Goal: Navigation & Orientation: Find specific page/section

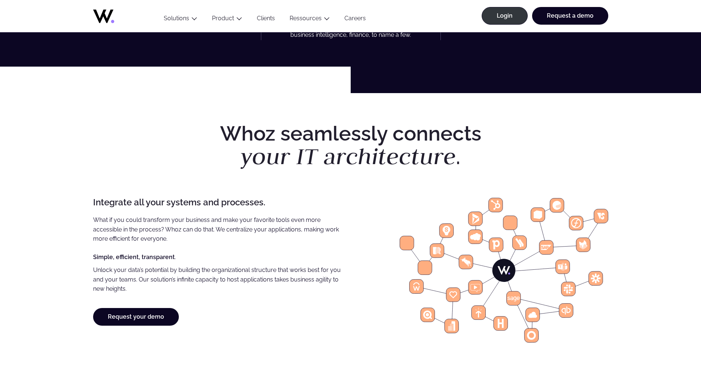
scroll to position [491, 0]
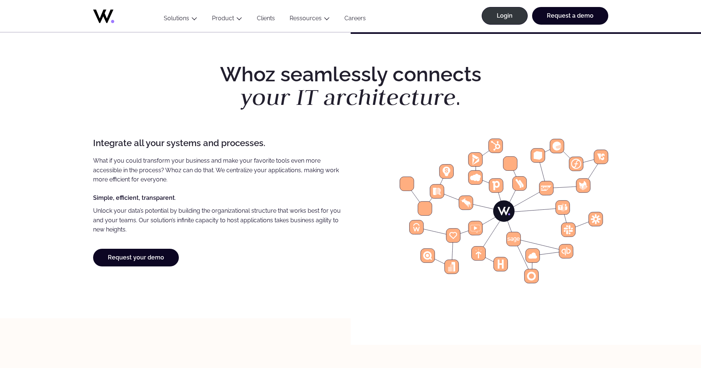
click at [502, 271] on icon at bounding box center [501, 264] width 14 height 14
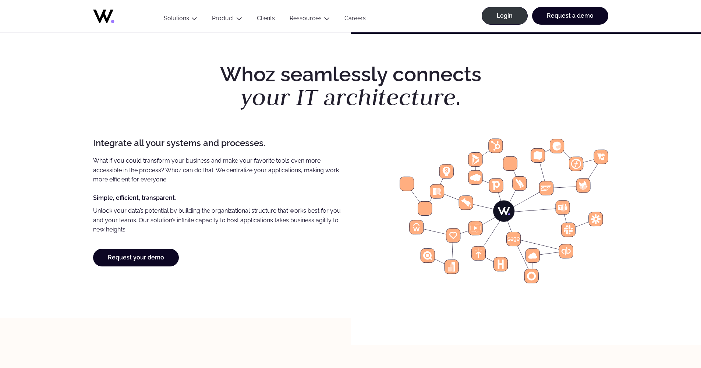
click at [502, 271] on icon at bounding box center [501, 264] width 14 height 14
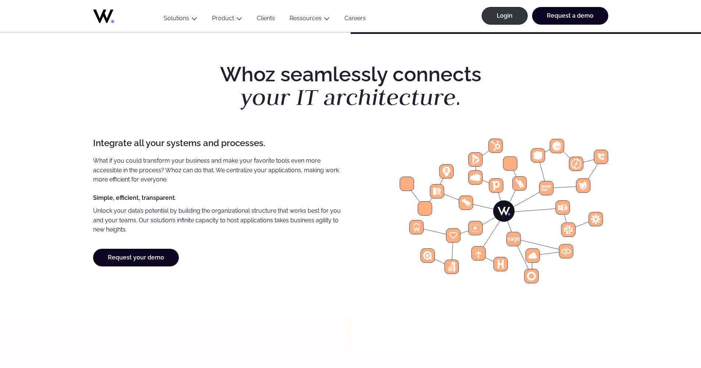
click at [507, 216] on icon at bounding box center [504, 211] width 13 height 8
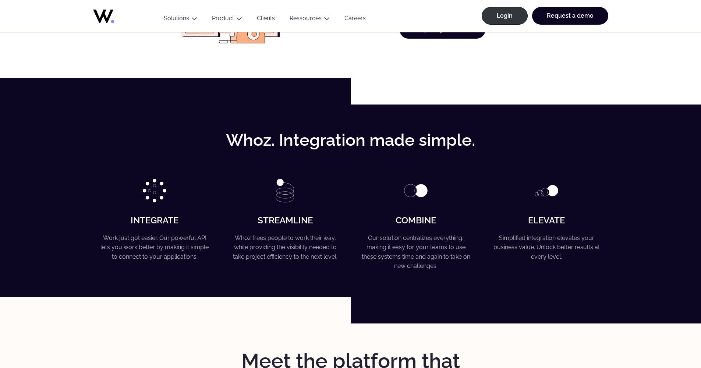
scroll to position [1406, 0]
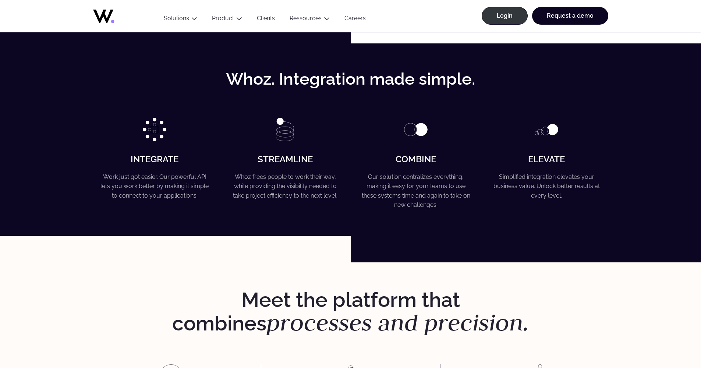
click at [152, 151] on div "Integrate Work just got easier. Our powerful API lets you work better by making…" at bounding box center [154, 164] width 123 height 92
click at [149, 138] on img at bounding box center [155, 130] width 24 height 24
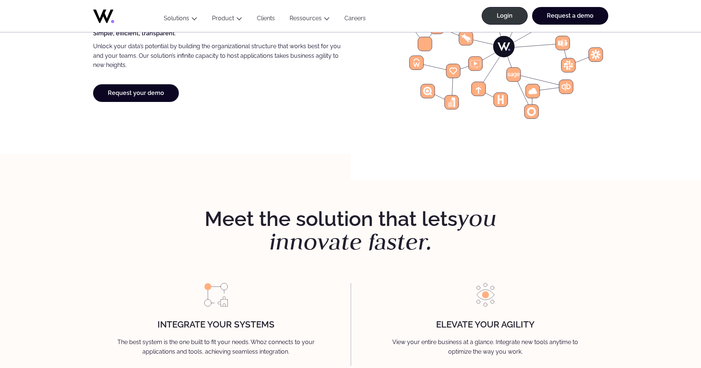
scroll to position [509, 0]
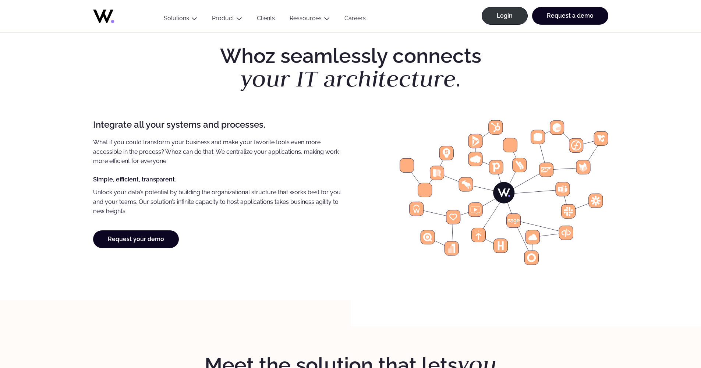
click at [502, 250] on icon at bounding box center [501, 245] width 6 height 9
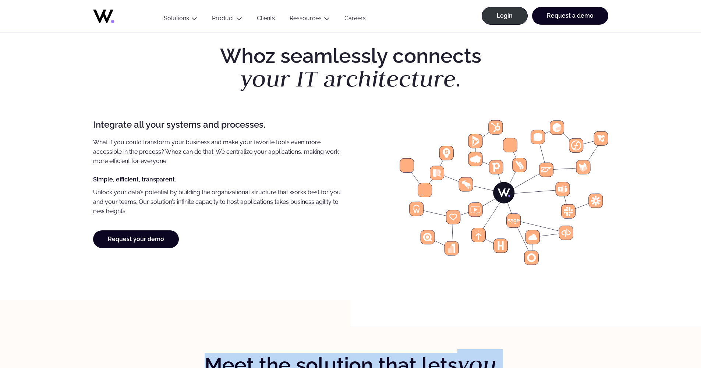
click at [502, 250] on icon at bounding box center [501, 245] width 6 height 9
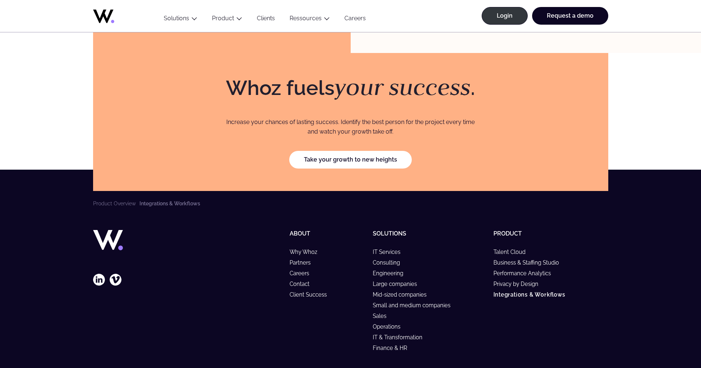
scroll to position [2042, 0]
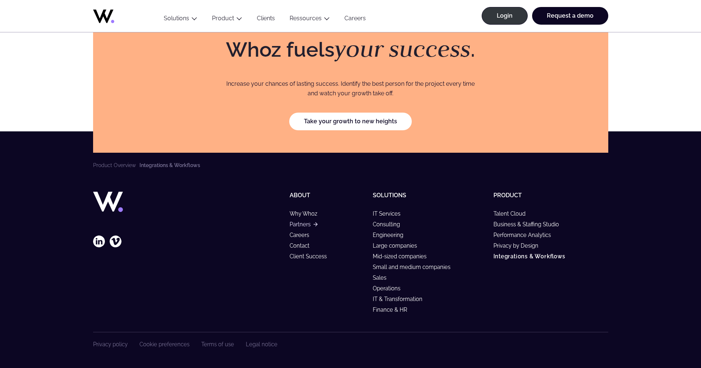
click at [300, 225] on link "Partners" at bounding box center [304, 224] width 28 height 6
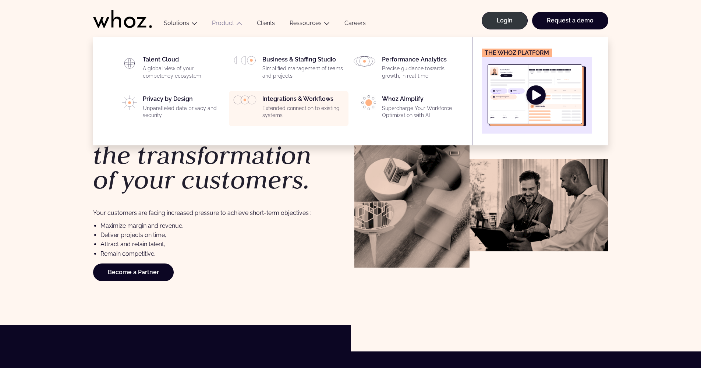
click at [275, 101] on div "Integrations & Workflows Extended connection to existing systems" at bounding box center [303, 108] width 82 height 27
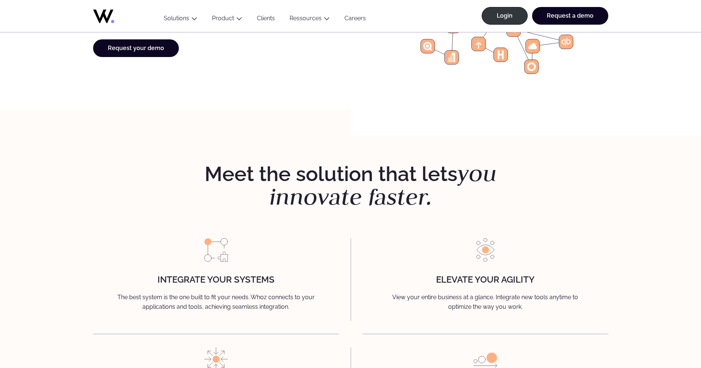
scroll to position [843, 0]
